Goal: Task Accomplishment & Management: Complete application form

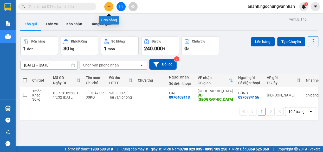
click at [108, 5] on icon "plus" at bounding box center [109, 7] width 4 height 4
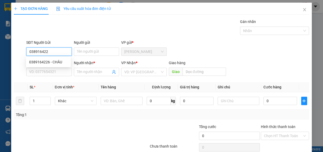
type input "0389164226"
click at [50, 63] on div "0389164226 - CHÂU" at bounding box center [48, 62] width 38 height 6
type input "CHÂU"
type input "0976827456"
type input "THÀNH"
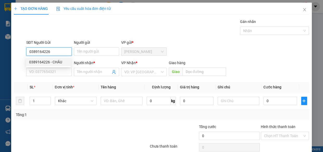
type input "CX [PERSON_NAME], [PERSON_NAME], HY"
type input "250.000"
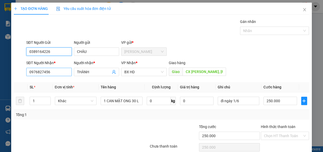
type input "0389164226"
drag, startPoint x: 59, startPoint y: 72, endPoint x: 0, endPoint y: 54, distance: 61.8
click at [0, 54] on div "TẠO ĐƠN HÀNG Yêu cầu xuất hóa đơn điện tử Transit Pickup Surcharge Ids Transit …" at bounding box center [161, 76] width 323 height 152
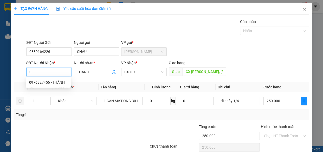
type input "0"
drag, startPoint x: 92, startPoint y: 69, endPoint x: 0, endPoint y: 68, distance: 91.8
click at [5, 70] on div "TẠO ĐƠN HÀNG Yêu cầu xuất hóa đơn điện tử Transit Pickup Surcharge Ids Transit …" at bounding box center [161, 76] width 323 height 152
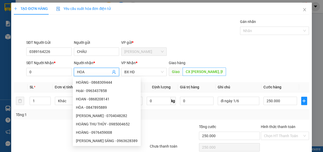
type input "HOA"
click at [200, 72] on input "CX [PERSON_NAME], [PERSON_NAME], HY" at bounding box center [203, 71] width 43 height 8
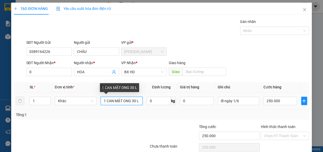
scroll to position [0, 0]
drag, startPoint x: 100, startPoint y: 100, endPoint x: 299, endPoint y: 146, distance: 204.2
click at [296, 146] on div "Transit Pickup Surcharge Ids Transit Deliver Surcharge Ids Transit Deliver Surc…" at bounding box center [161, 92] width 295 height 146
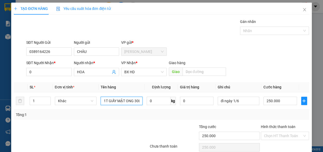
scroll to position [0, 2]
type input "1T GIẤY MẬT ONG 30L"
click at [153, 99] on input "0" at bounding box center [159, 100] width 24 height 8
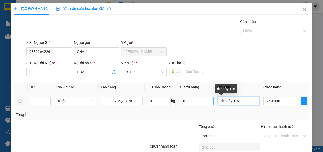
drag, startPoint x: 237, startPoint y: 101, endPoint x: 206, endPoint y: 96, distance: 31.4
click at [206, 96] on tr "1 Khác 1T GIẤY MẬT ONG 30L 0 kg 0 đi ngày 1/6 250.000" at bounding box center [161, 100] width 295 height 17
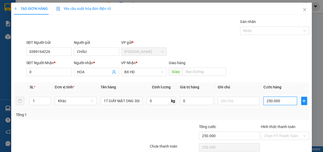
click at [278, 103] on input "250.000" at bounding box center [280, 100] width 34 height 8
type input "3"
type input "30"
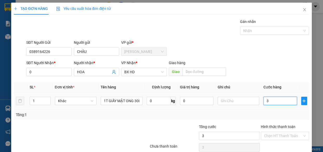
type input "30"
type input "300"
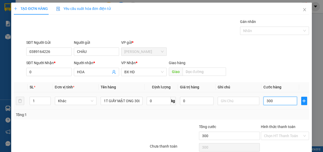
type input "3.000"
type input "30.000"
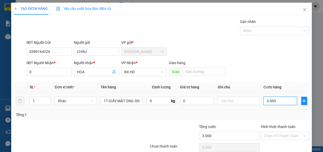
type input "30.000"
type input "300.000"
click at [83, 122] on div "Transit Pickup Surcharge Ids Transit Deliver Surcharge Ids Transit Deliver Surc…" at bounding box center [161, 92] width 295 height 146
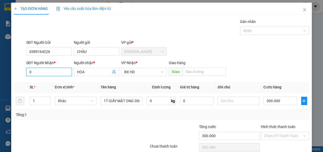
click at [38, 72] on input "0" at bounding box center [48, 72] width 45 height 8
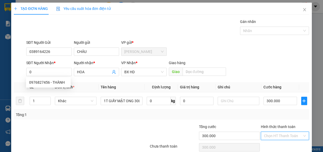
click at [273, 138] on input "Hình thức thanh toán" at bounding box center [283, 136] width 38 height 8
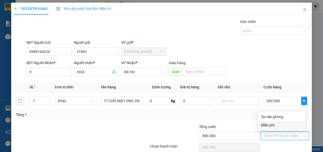
click at [280, 121] on div "Miễn phí" at bounding box center [282, 125] width 48 height 8
type input "0"
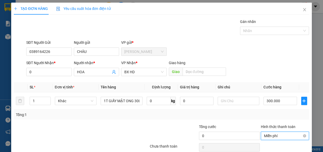
click at [273, 136] on span "Miễn phí" at bounding box center [285, 136] width 42 height 8
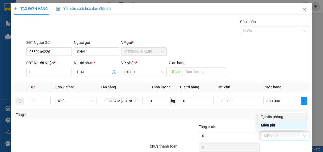
drag, startPoint x: 273, startPoint y: 115, endPoint x: 271, endPoint y: 114, distance: 2.8
click at [273, 115] on div "Tại văn phòng" at bounding box center [281, 117] width 41 height 6
type input "300.000"
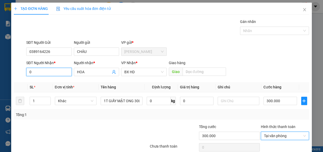
drag, startPoint x: 48, startPoint y: 74, endPoint x: 42, endPoint y: 75, distance: 5.4
click at [47, 74] on input "0" at bounding box center [48, 72] width 45 height 8
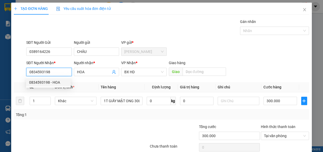
type input "0834593198"
click at [57, 114] on div "Tổng: 1" at bounding box center [70, 115] width 109 height 6
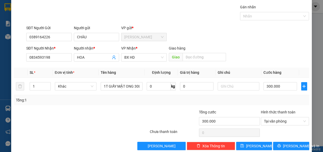
scroll to position [23, 0]
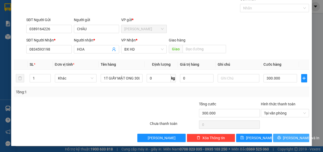
drag, startPoint x: 289, startPoint y: 135, endPoint x: 282, endPoint y: 130, distance: 9.4
click at [289, 135] on span "[PERSON_NAME] và In" at bounding box center [301, 138] width 36 height 6
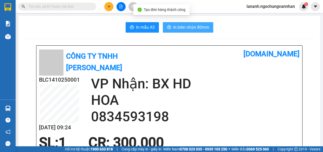
click at [192, 27] on span "In biên nhận 80mm" at bounding box center [191, 27] width 36 height 6
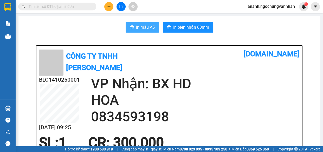
click at [138, 26] on span "In mẫu A5" at bounding box center [145, 27] width 19 height 6
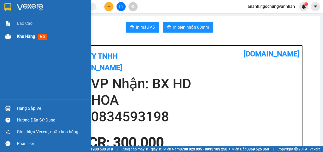
click at [13, 39] on div "Kho hàng mới" at bounding box center [45, 36] width 91 height 13
